Goal: Transaction & Acquisition: Purchase product/service

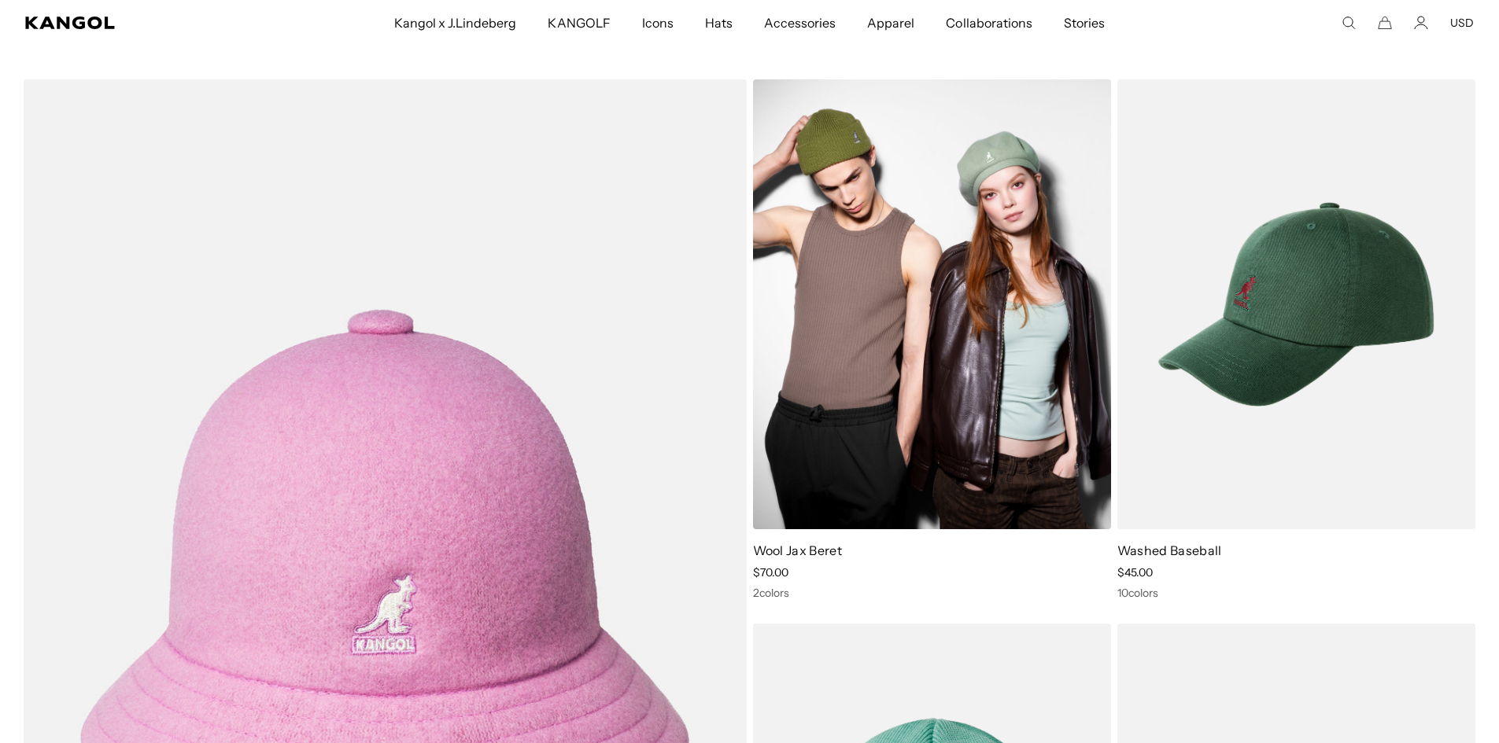
click at [981, 368] on img at bounding box center [932, 304] width 358 height 450
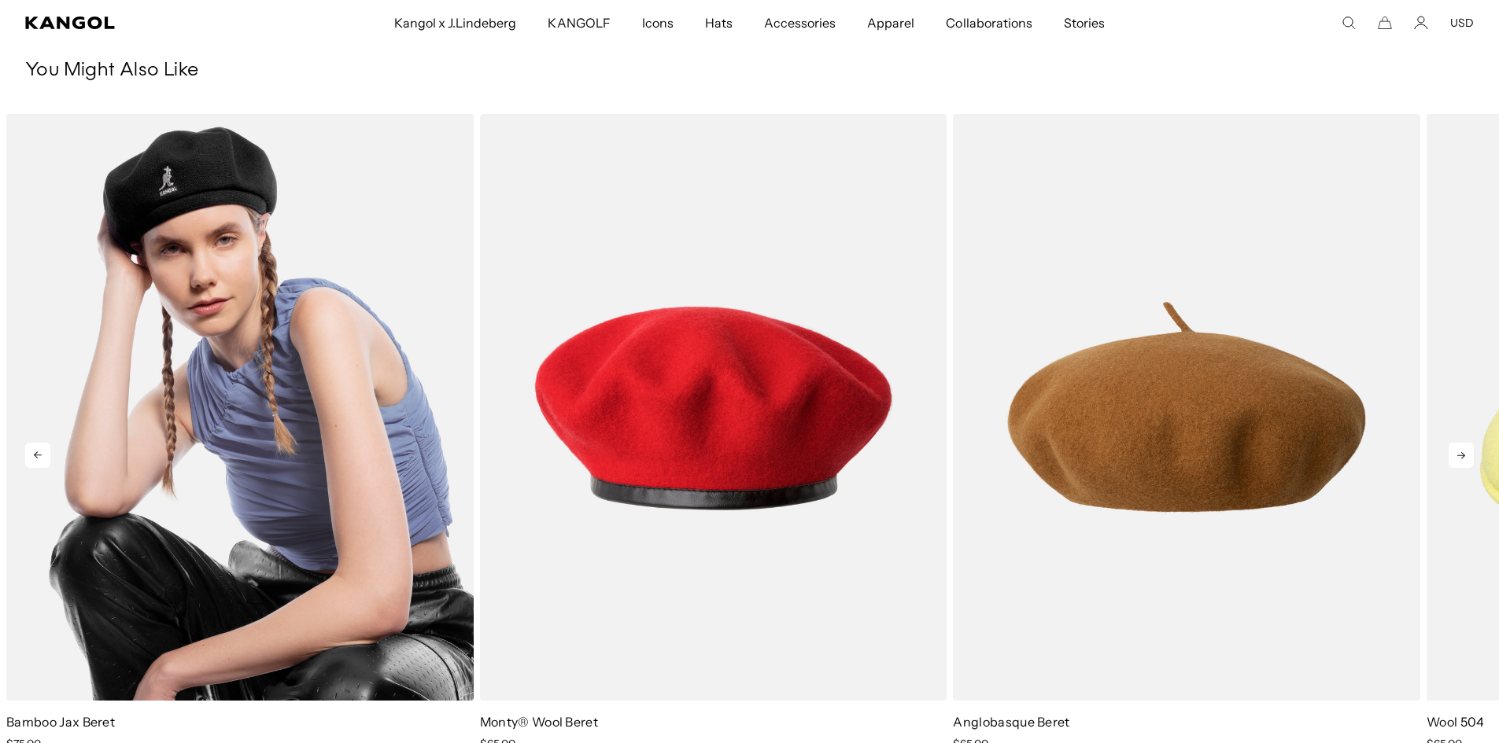
scroll to position [0, 324]
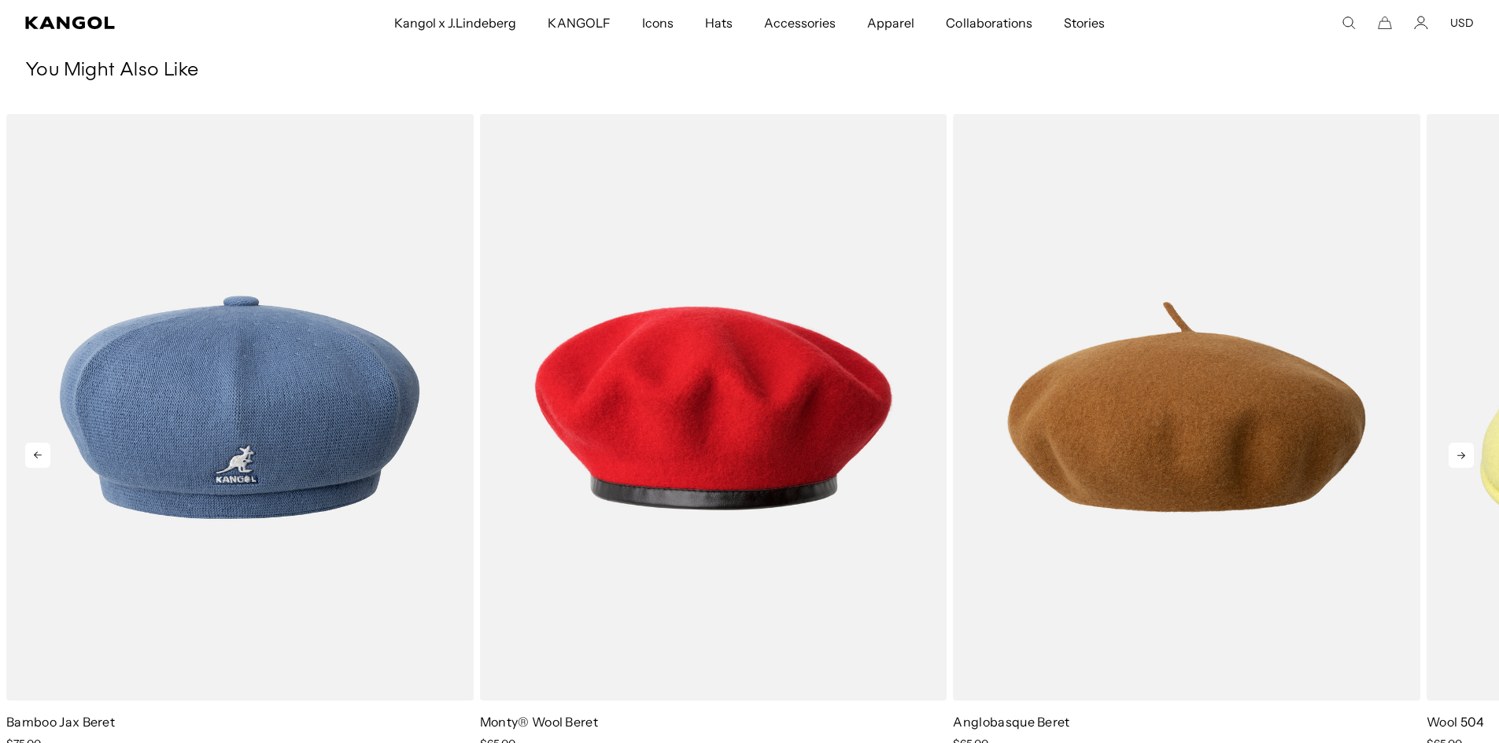
click at [1470, 443] on icon at bounding box center [1460, 455] width 25 height 25
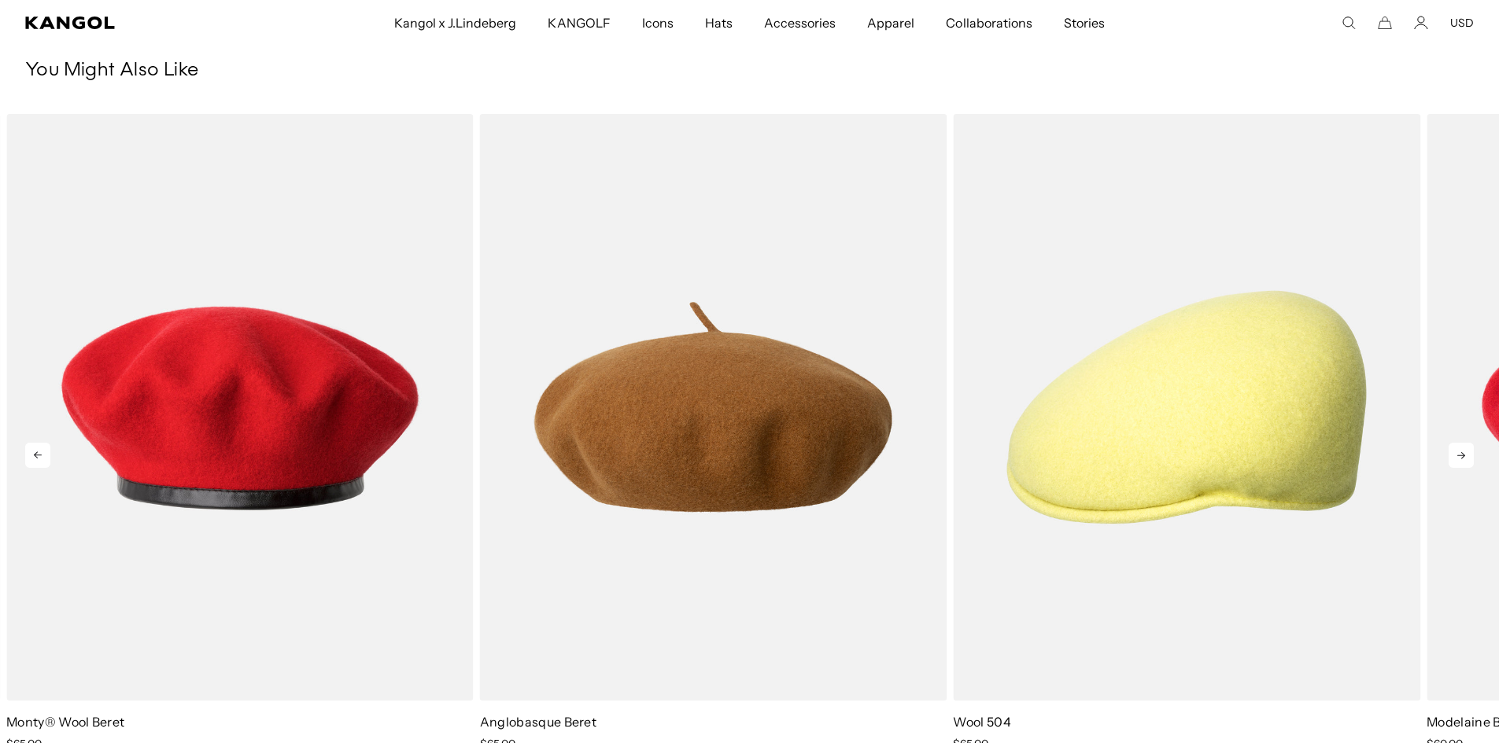
click at [1470, 443] on icon at bounding box center [1460, 455] width 25 height 25
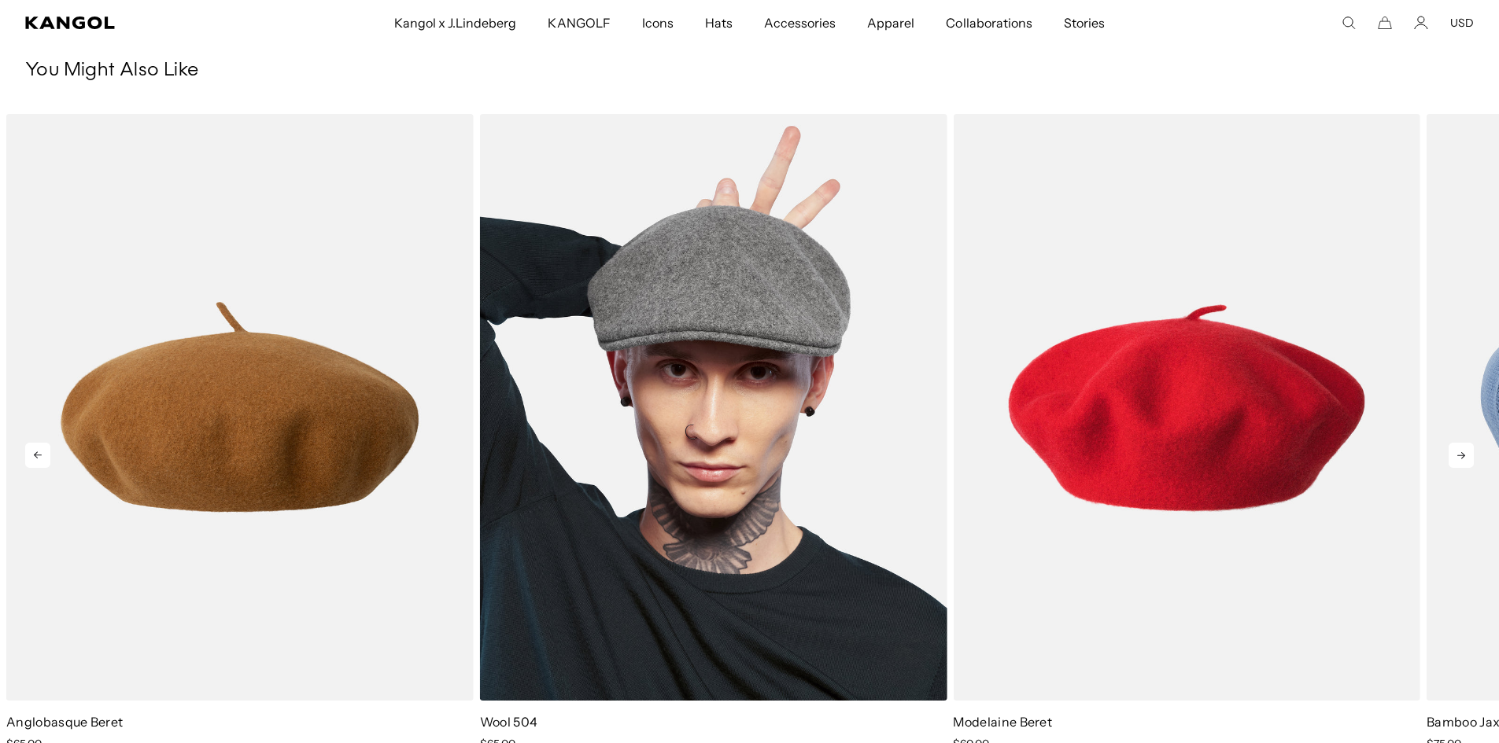
scroll to position [0, 0]
click at [833, 434] on img "4 of 5" at bounding box center [713, 407] width 467 height 586
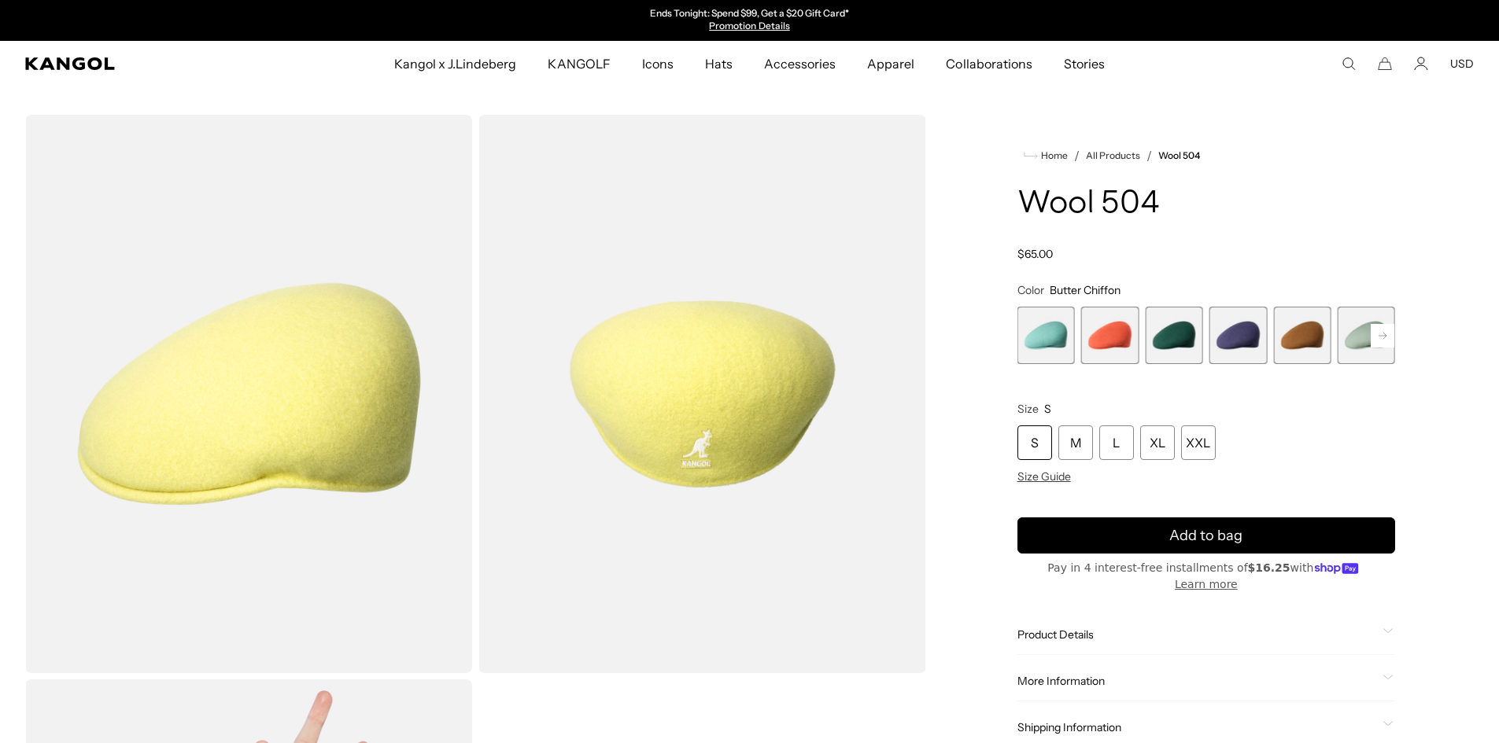
click at [1382, 331] on rect at bounding box center [1383, 336] width 24 height 24
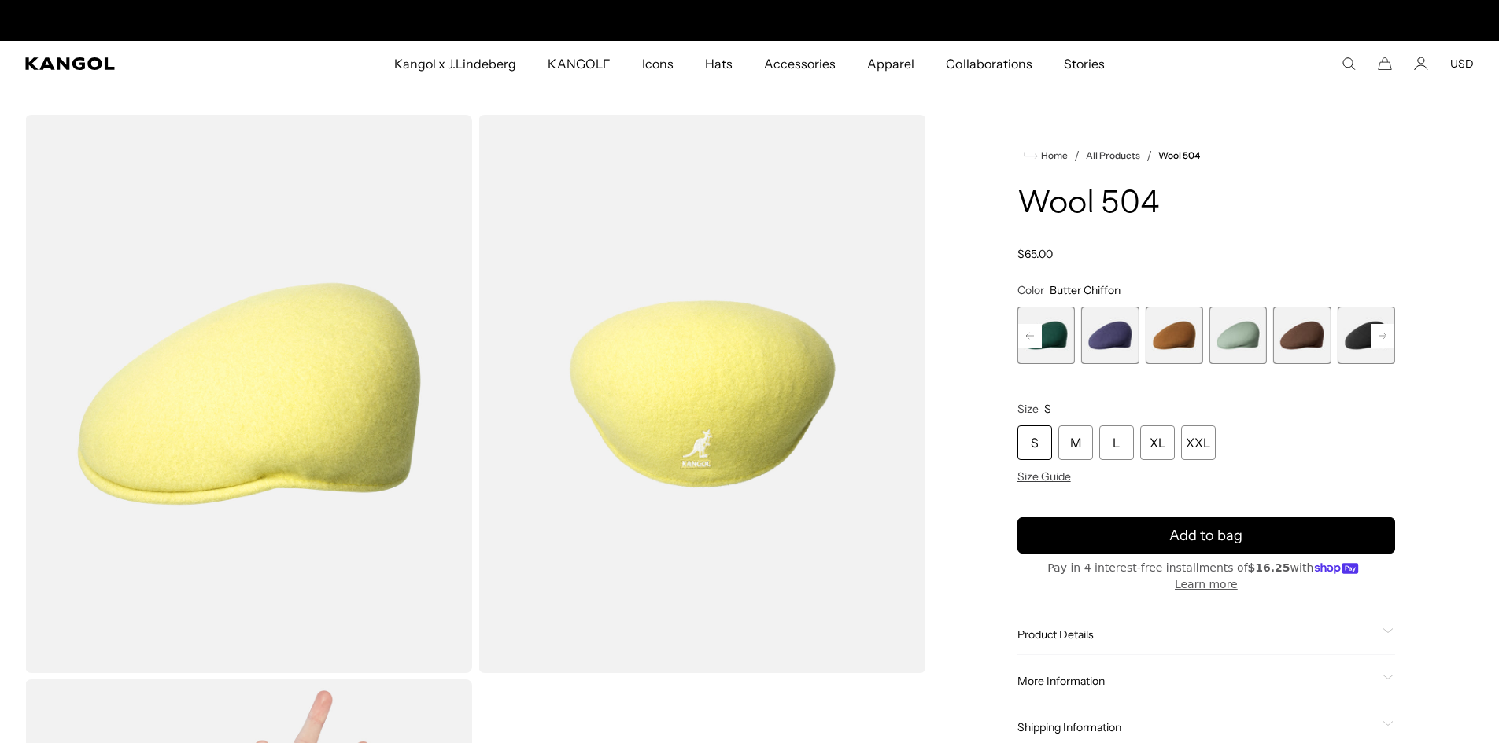
click at [1364, 333] on span "9 of 21" at bounding box center [1366, 335] width 57 height 57
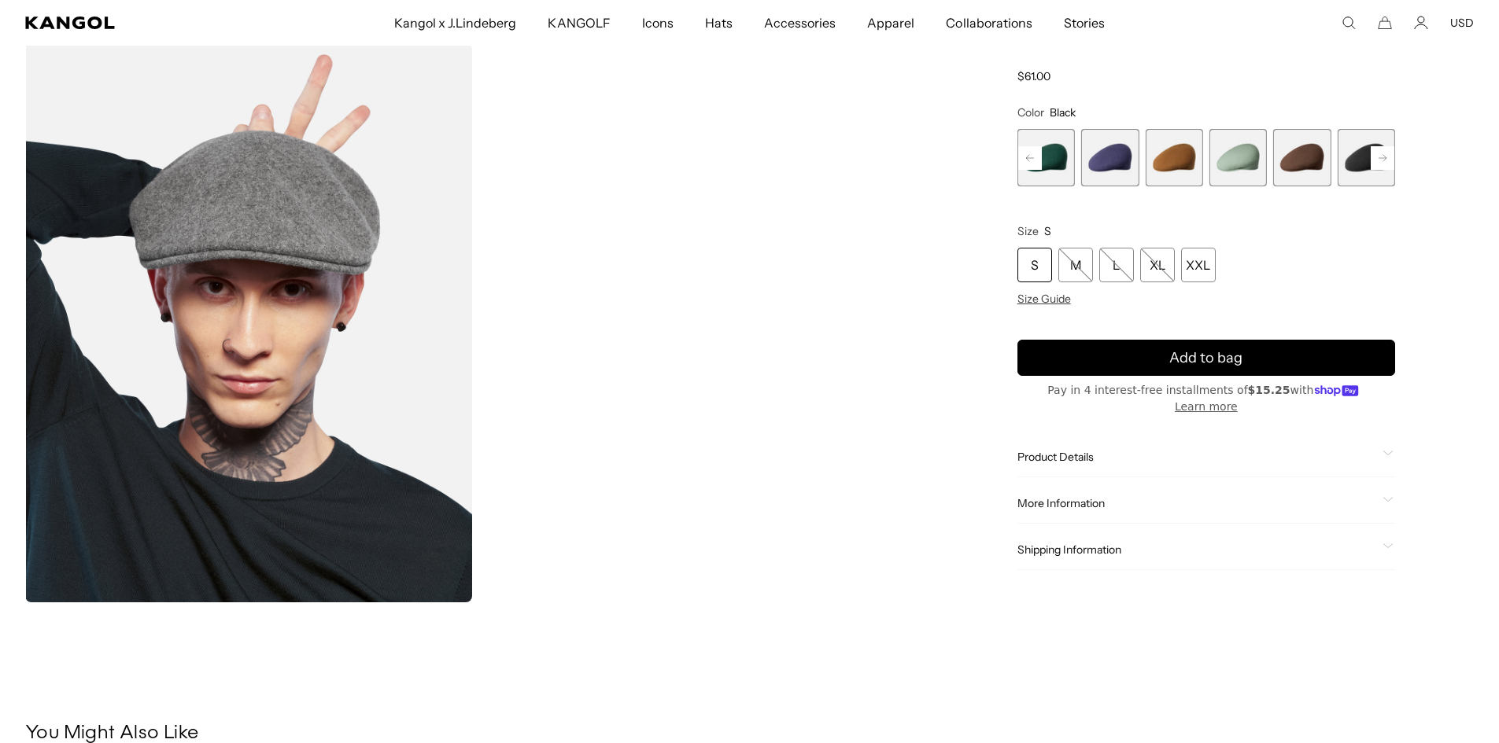
scroll to position [393, 0]
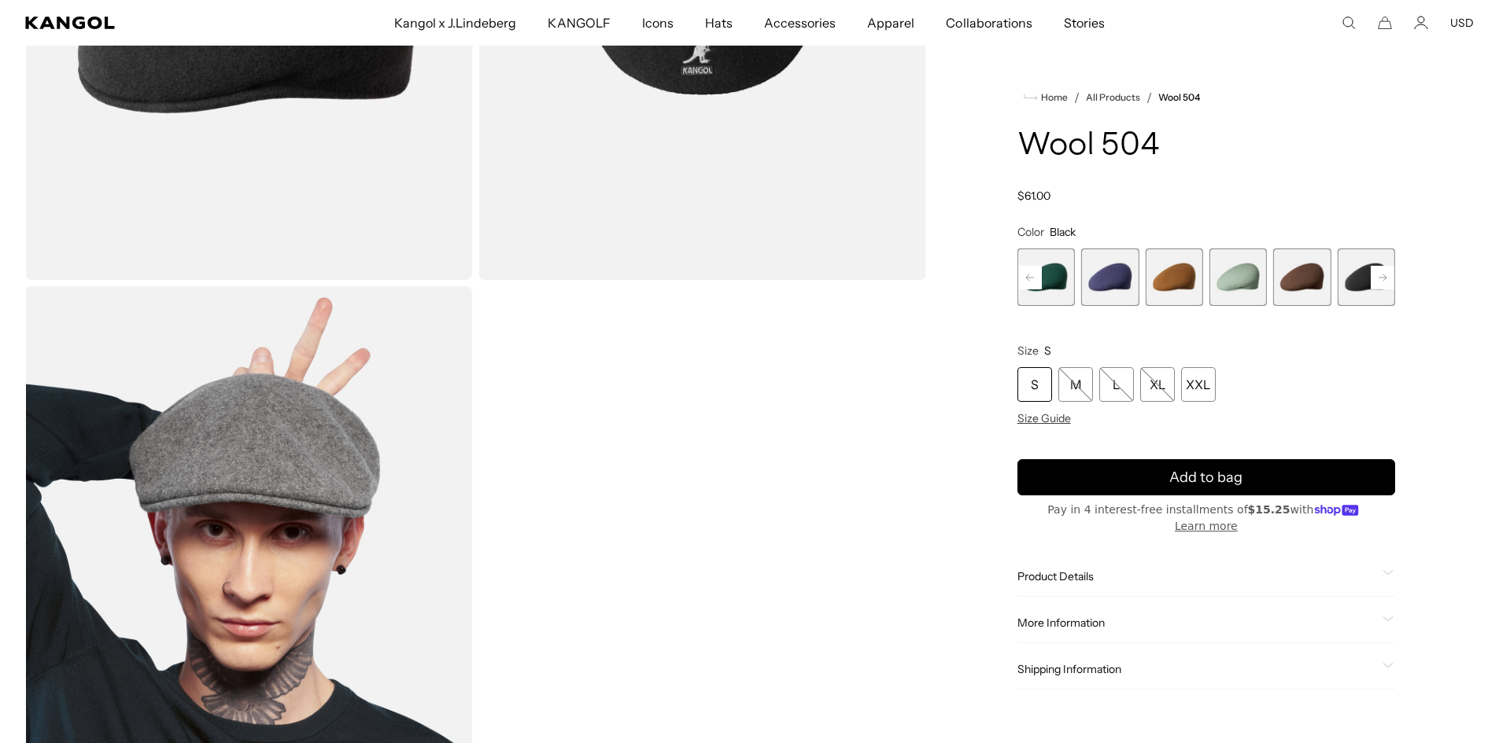
click at [1352, 290] on span "9 of 21" at bounding box center [1366, 277] width 57 height 57
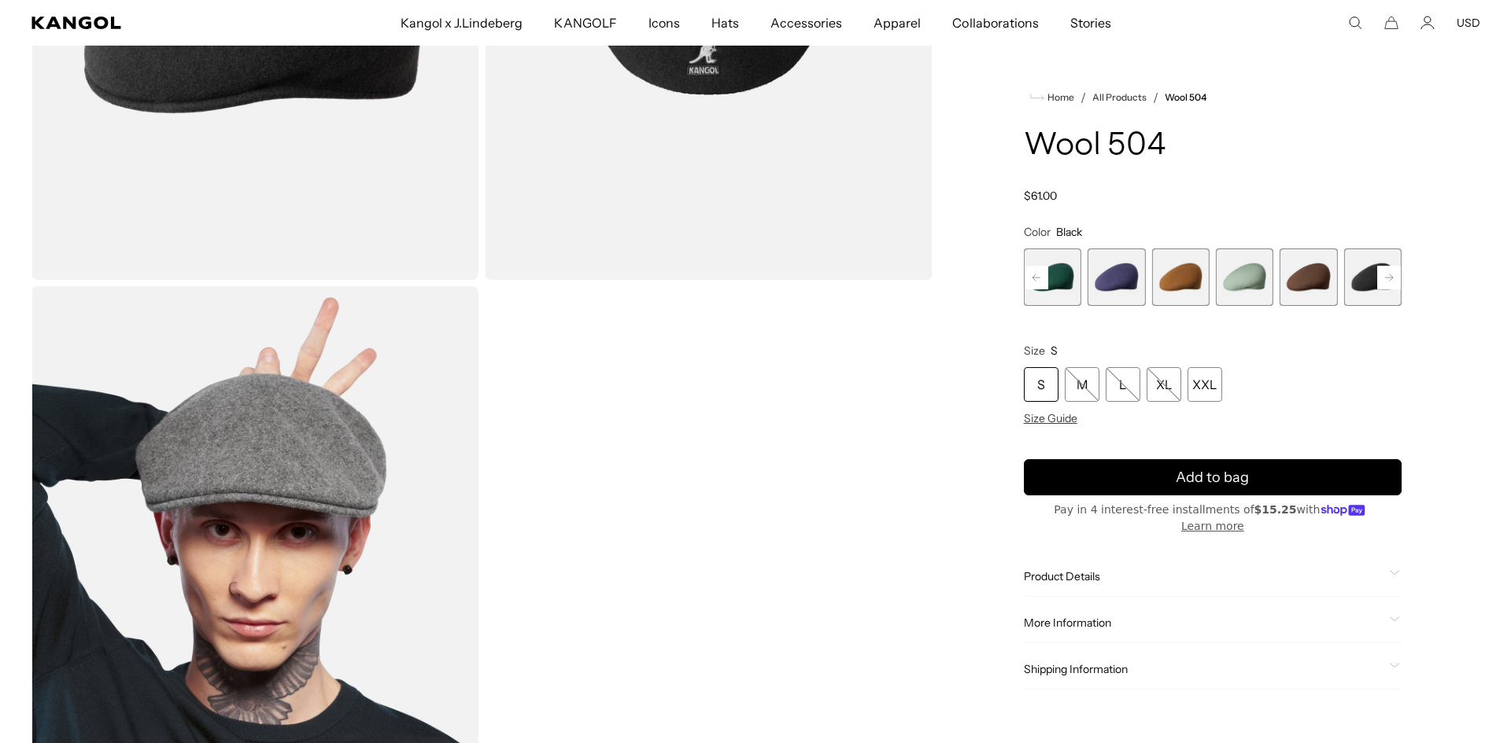
scroll to position [0, 324]
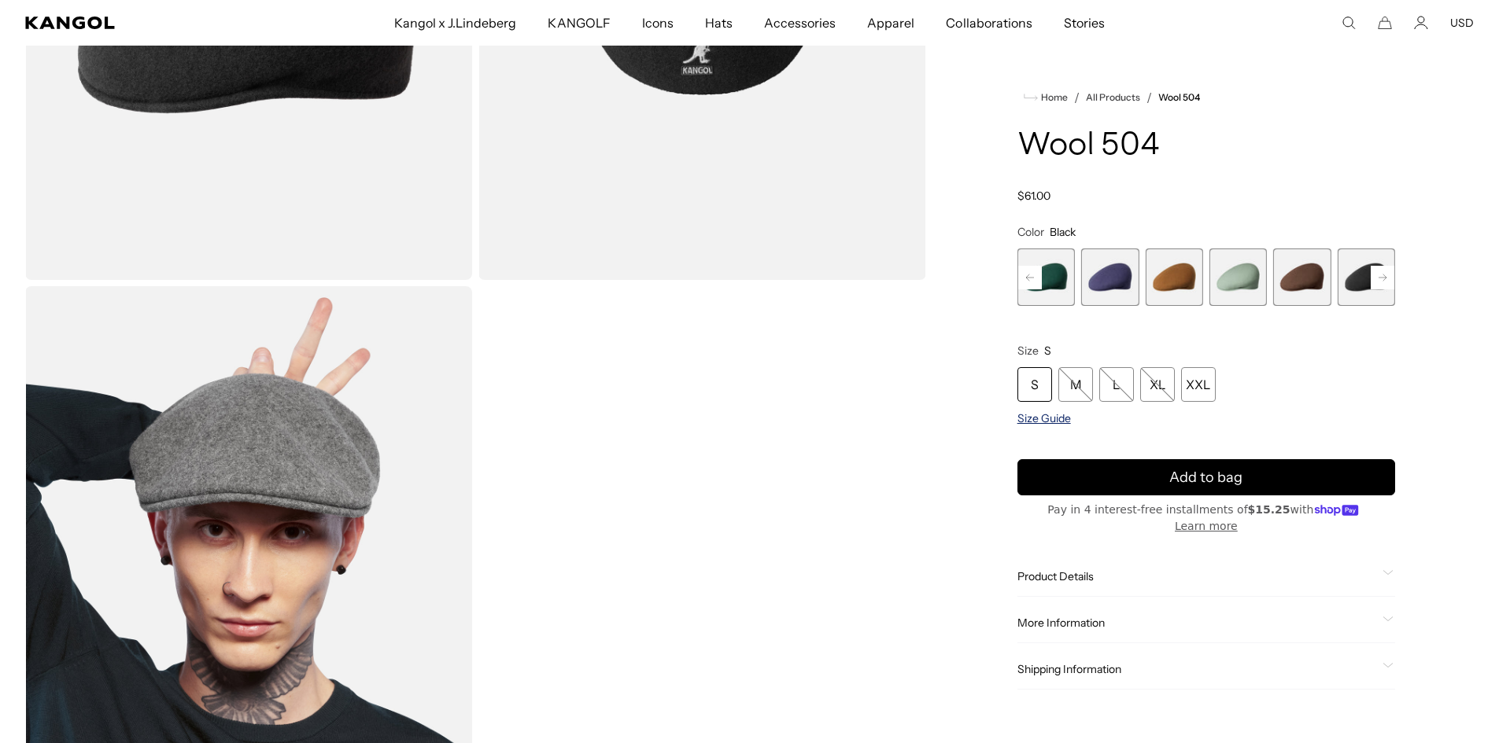
click at [1046, 420] on span "Size Guide" at bounding box center [1044, 418] width 54 height 14
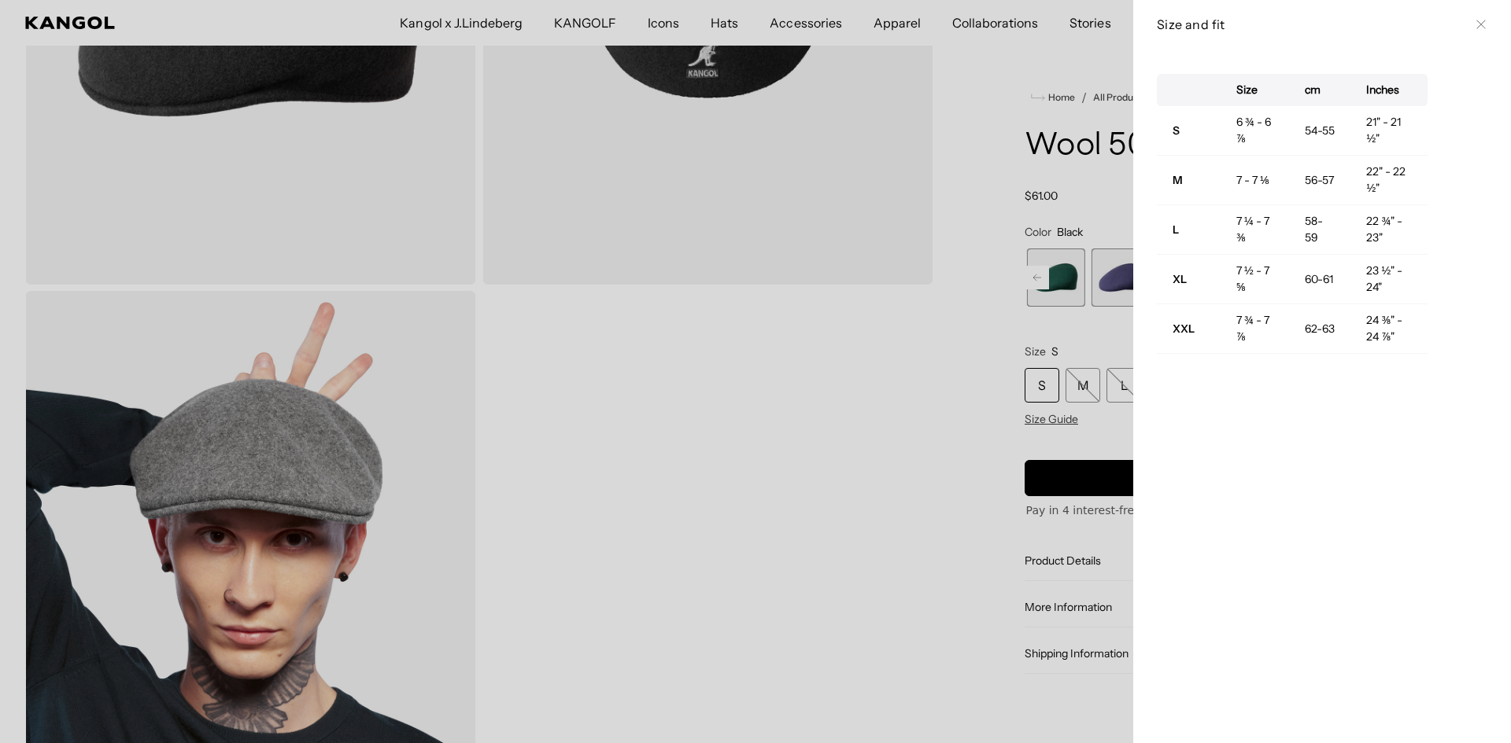
click at [1476, 28] on icon at bounding box center [1480, 24] width 9 height 9
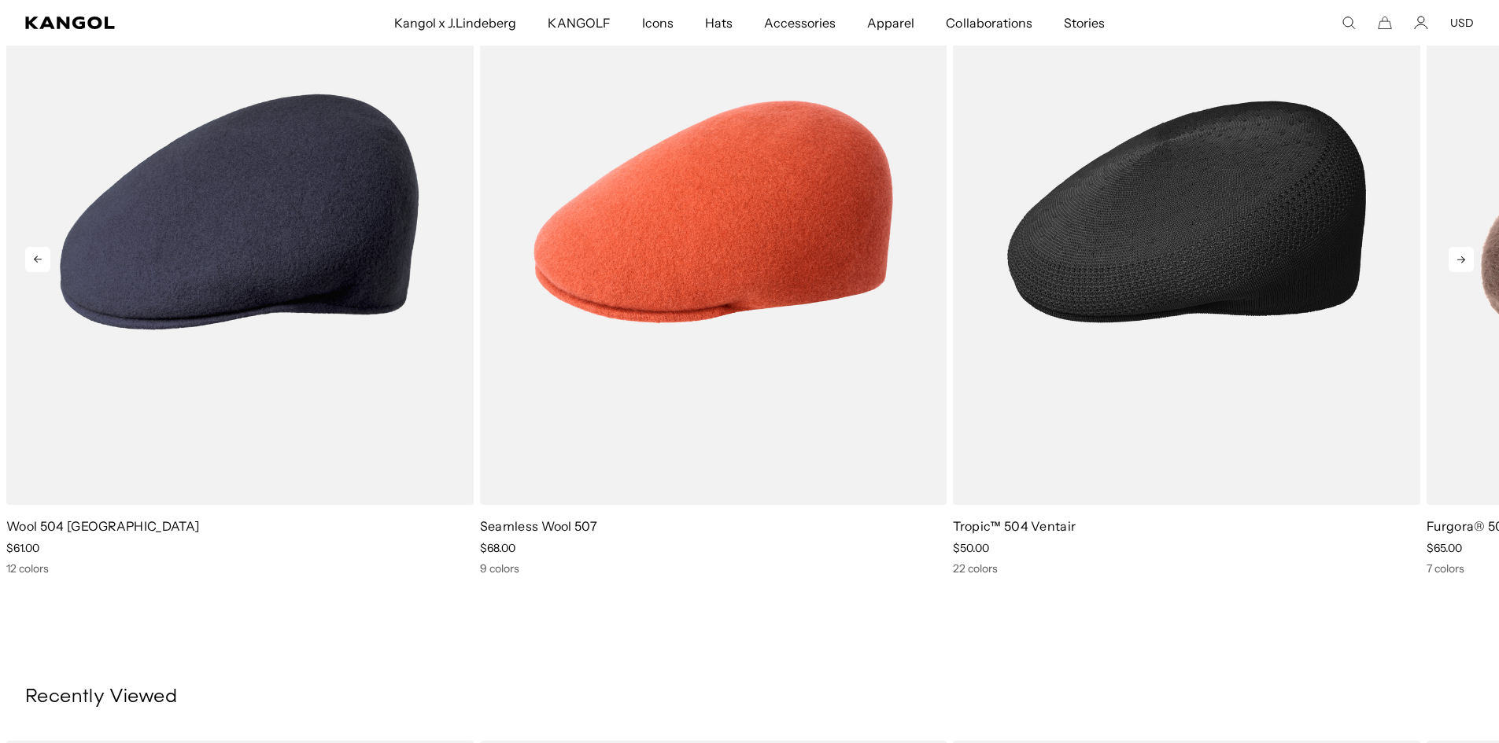
scroll to position [0, 0]
click at [1298, 245] on img "3 of 5" at bounding box center [1186, 212] width 467 height 586
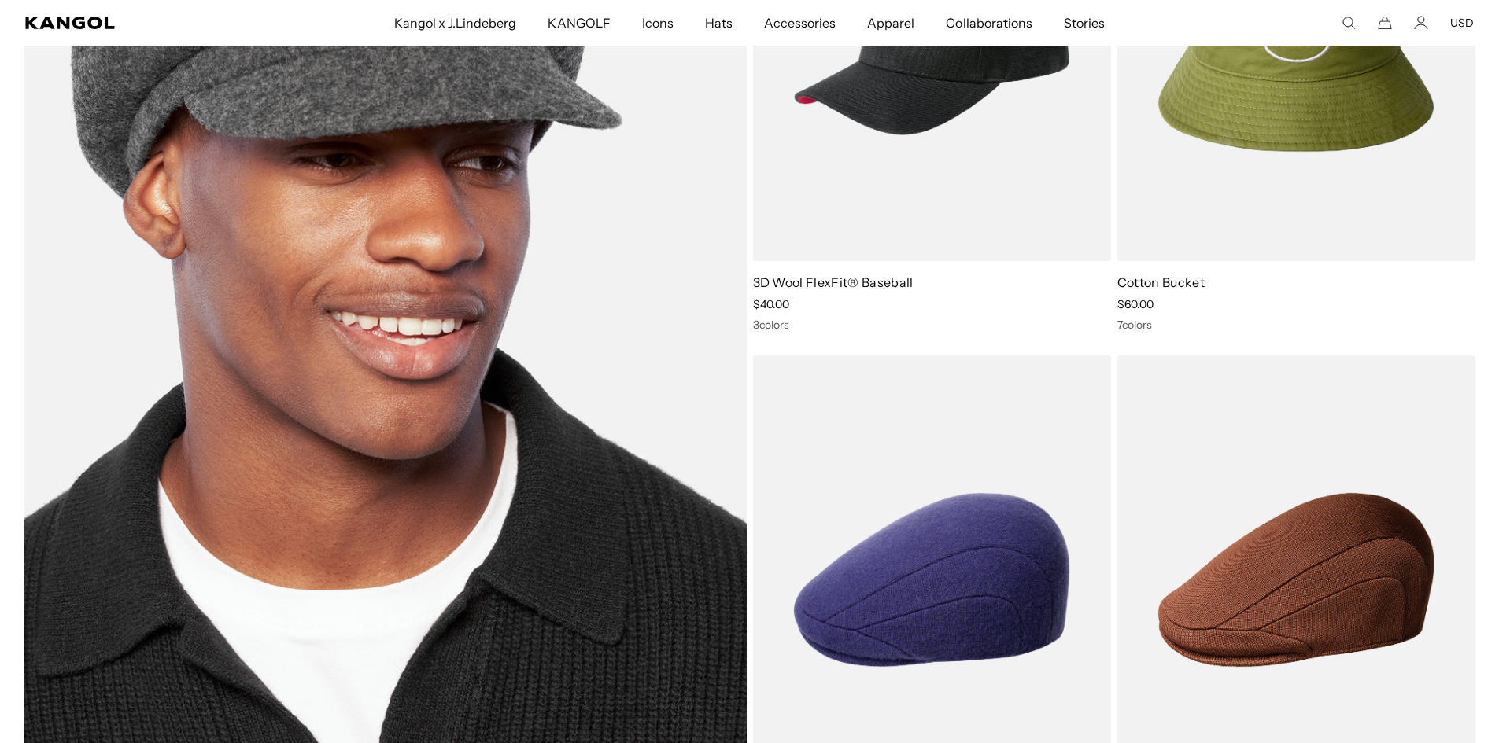
scroll to position [3540, 0]
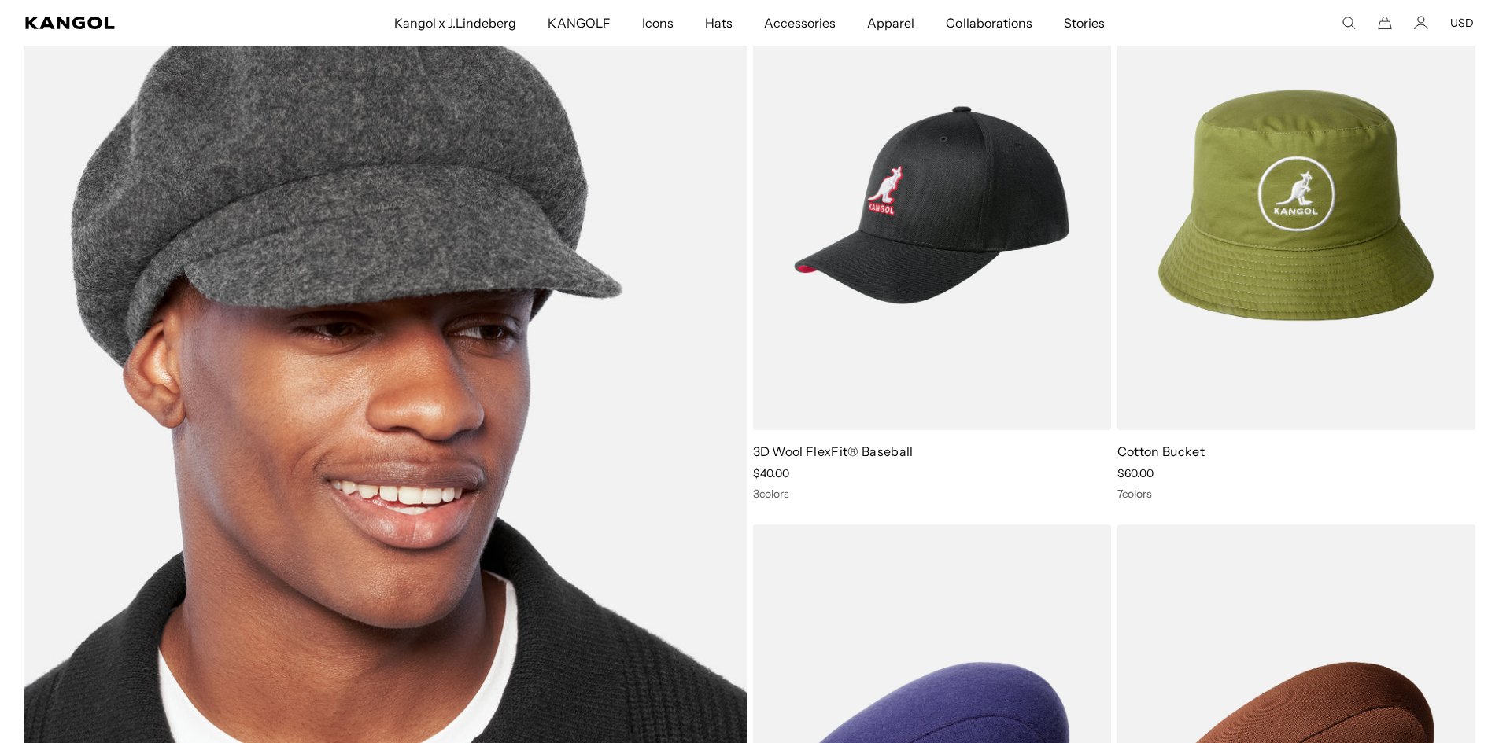
click at [544, 393] on img at bounding box center [385, 477] width 723 height 994
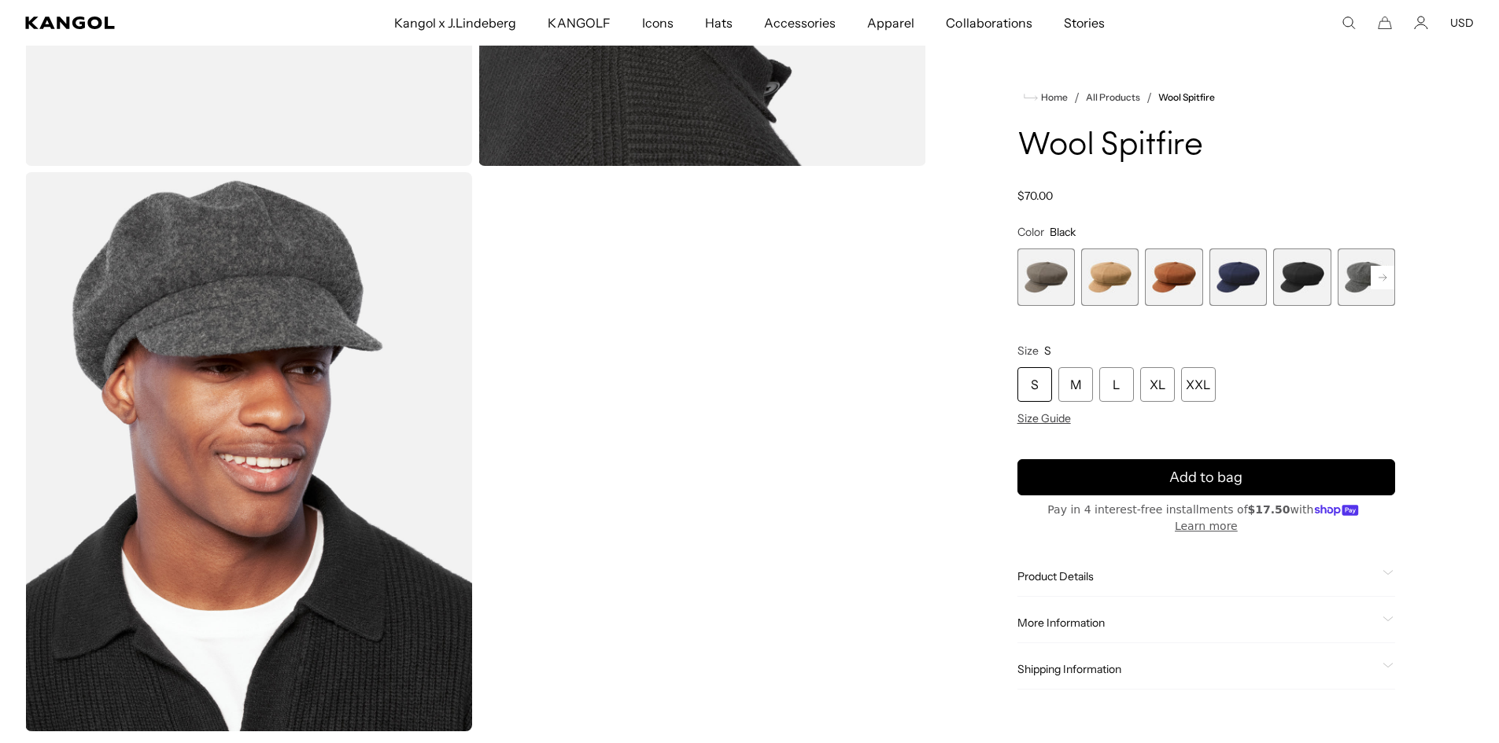
scroll to position [393, 0]
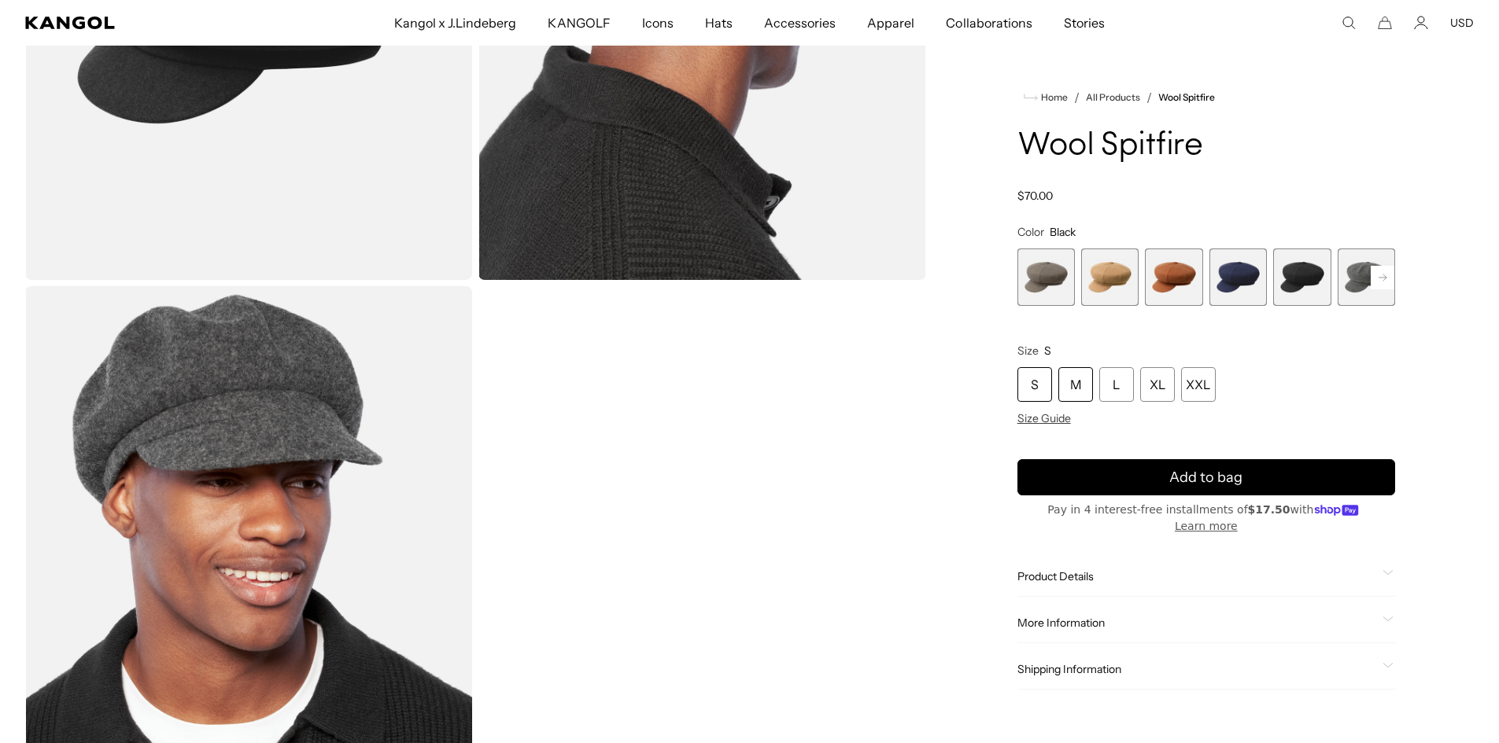
drag, startPoint x: 1072, startPoint y: 389, endPoint x: 1087, endPoint y: 387, distance: 15.1
click at [1072, 389] on div "M" at bounding box center [1075, 384] width 35 height 35
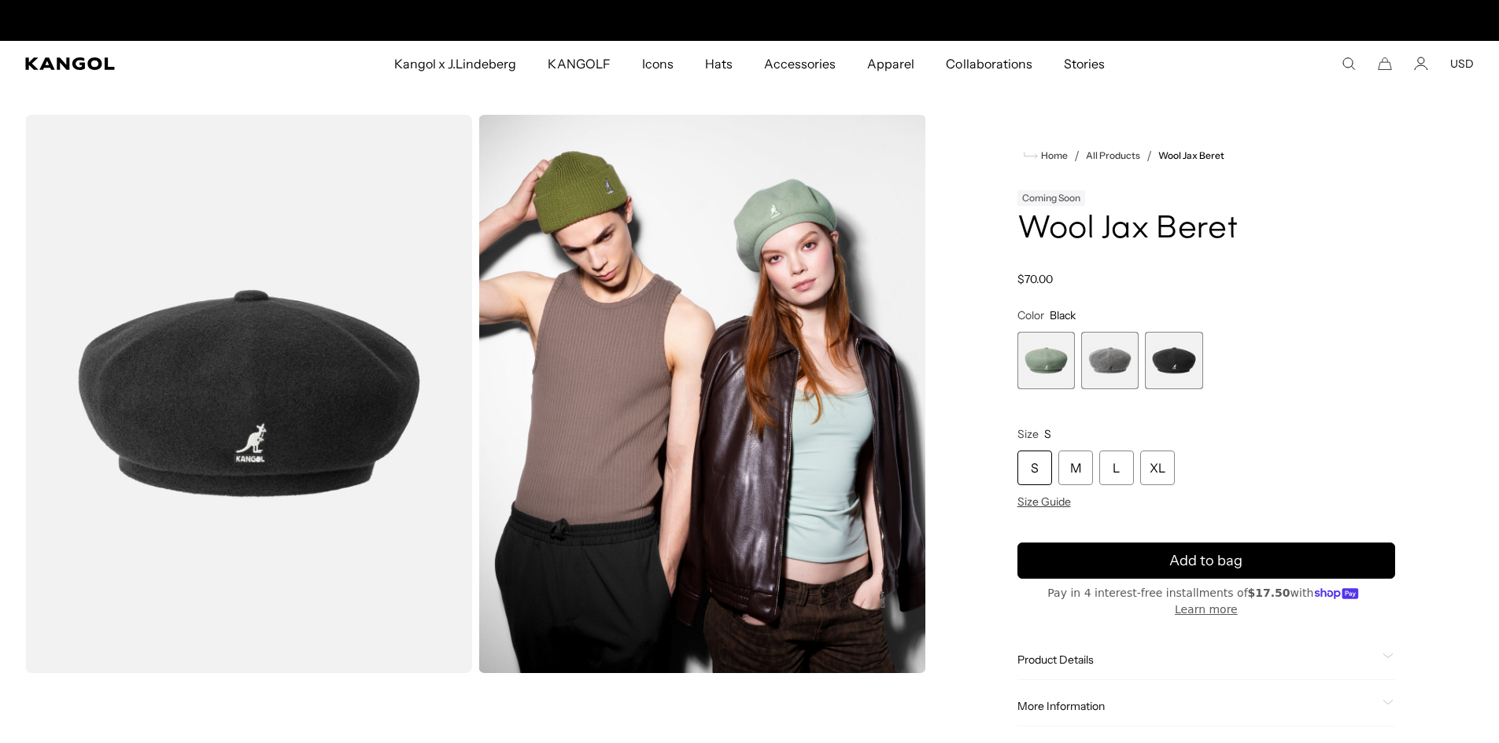
scroll to position [0, 324]
click at [1073, 466] on div "M" at bounding box center [1075, 468] width 35 height 35
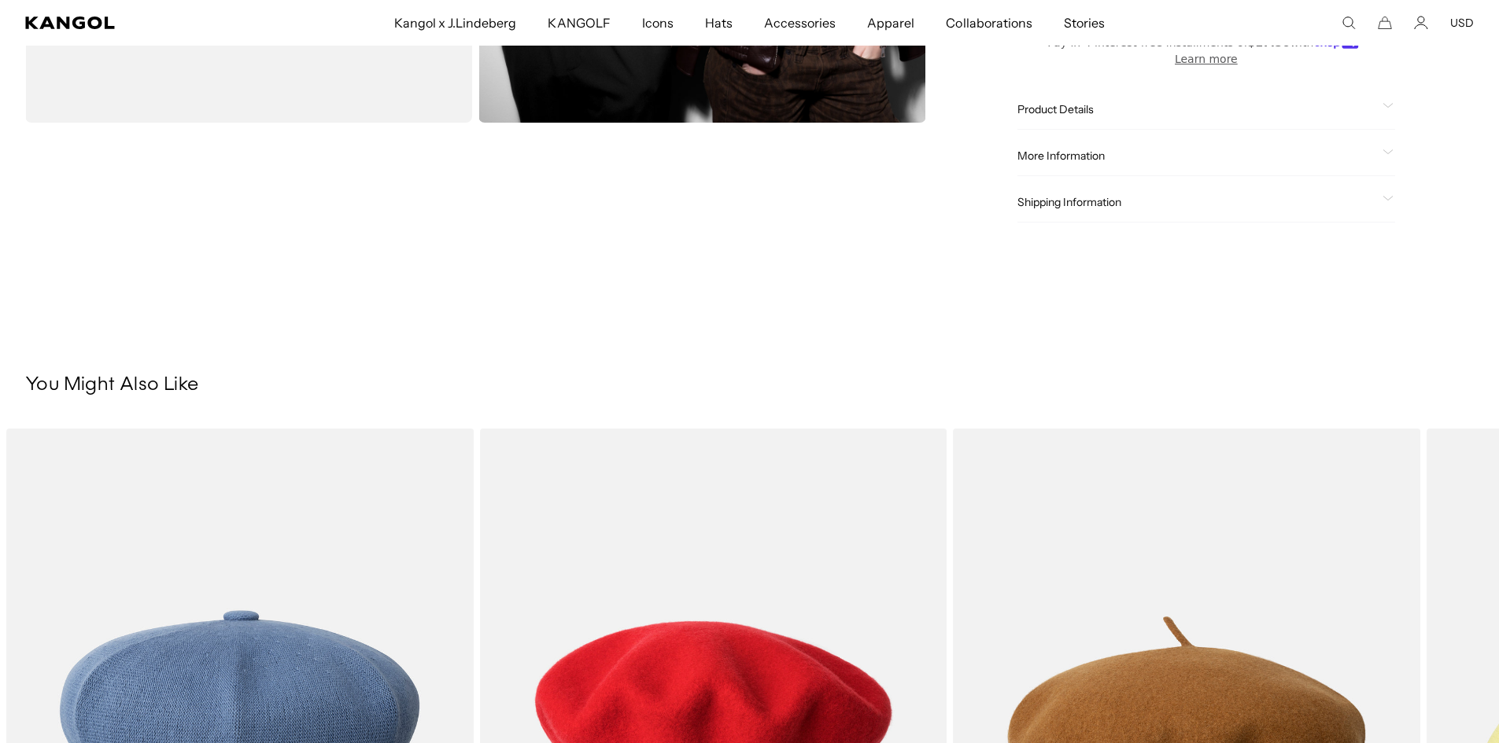
scroll to position [0, 324]
